Goal: Use online tool/utility: Utilize a website feature to perform a specific function

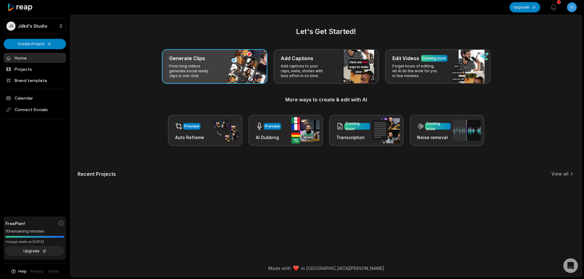
click at [235, 64] on div "Generate Clips From long videos generate social ready clips in one click." at bounding box center [215, 66] width 106 height 35
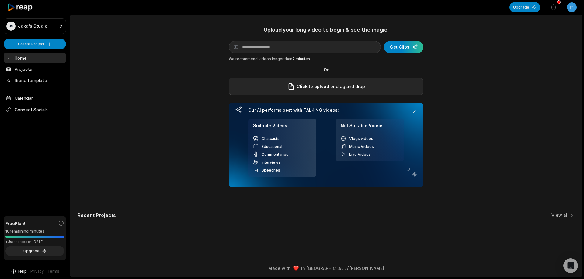
click at [353, 82] on div "Click to upload or drag and drop" at bounding box center [326, 87] width 195 height 18
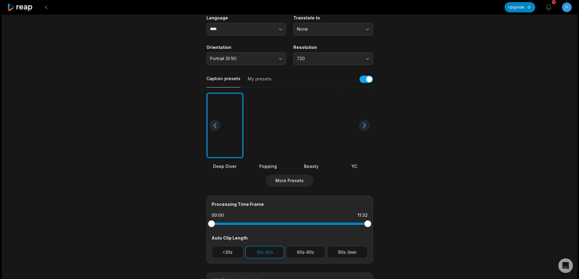
scroll to position [122, 0]
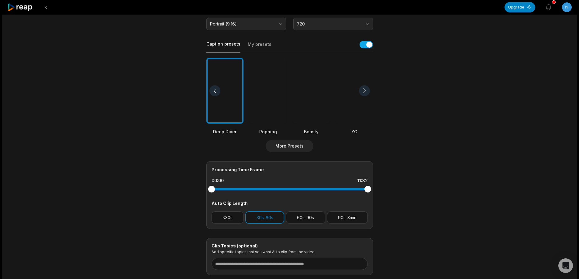
click at [322, 85] on div at bounding box center [311, 91] width 37 height 66
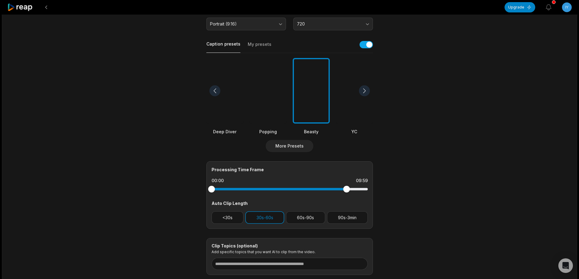
drag, startPoint x: 369, startPoint y: 190, endPoint x: 347, endPoint y: 192, distance: 22.9
click at [347, 192] on div at bounding box center [346, 189] width 7 height 7
click at [345, 216] on button "90s-3min" at bounding box center [347, 218] width 41 height 12
click at [272, 219] on button "30s-60s" at bounding box center [264, 218] width 39 height 12
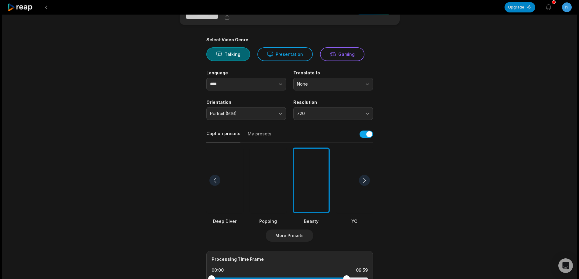
scroll to position [0, 0]
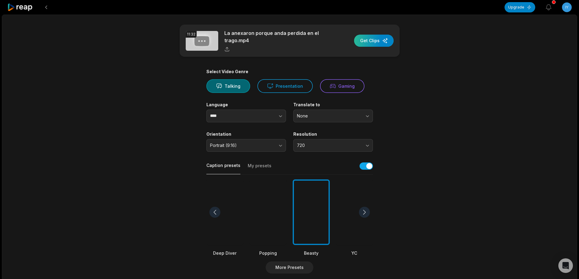
click at [368, 40] on div "button" at bounding box center [374, 41] width 40 height 12
